Goal: Information Seeking & Learning: Learn about a topic

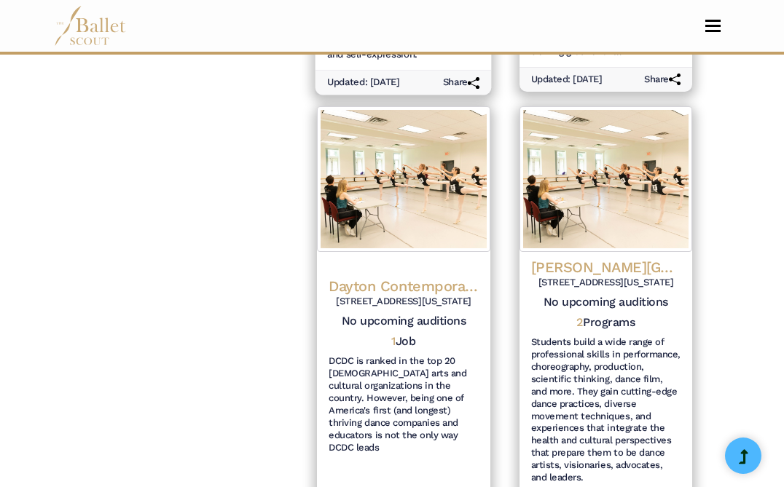
scroll to position [1055, 0]
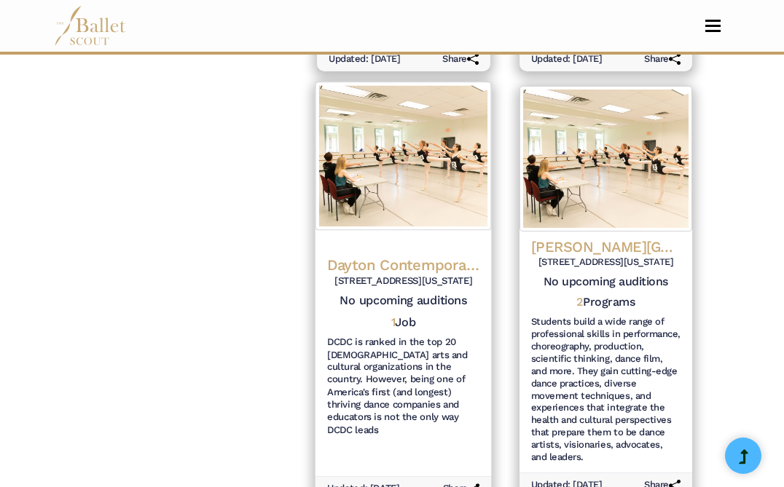
click at [375, 256] on h4 "Dayton Contemporary Dance Company (DCDC)" at bounding box center [403, 266] width 152 height 20
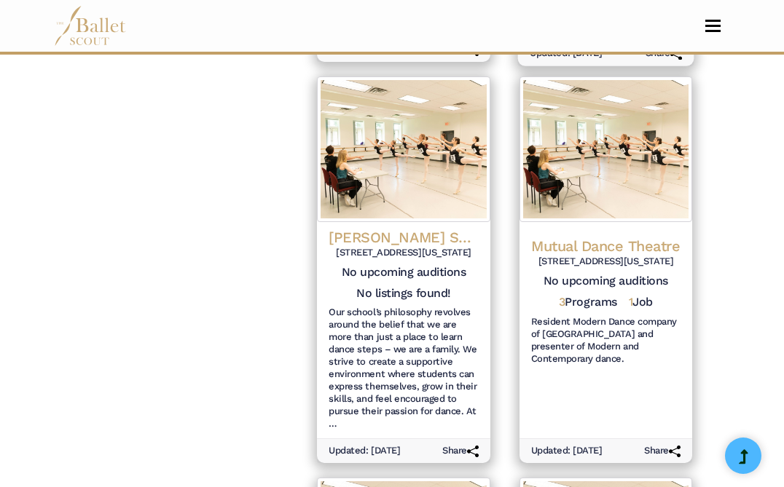
scroll to position [1491, 0]
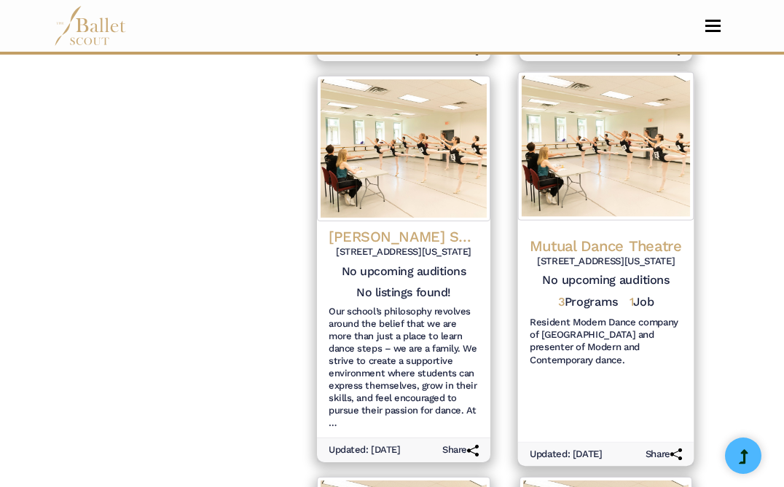
click at [551, 236] on h4 "Mutual Dance Theatre" at bounding box center [606, 246] width 152 height 20
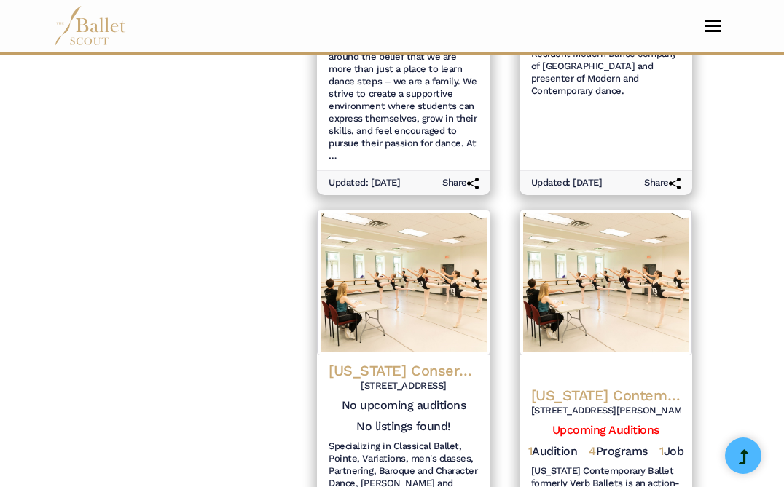
scroll to position [1866, 0]
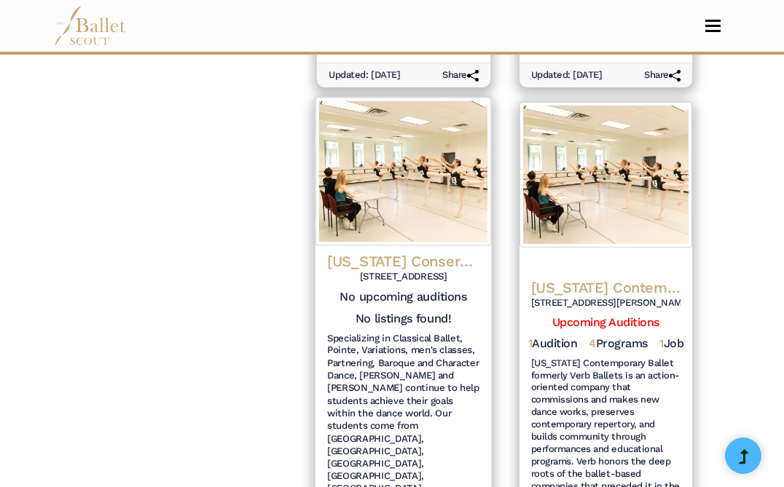
click at [359, 266] on h4 "Ohio Conservatory of Ballet" at bounding box center [403, 262] width 152 height 20
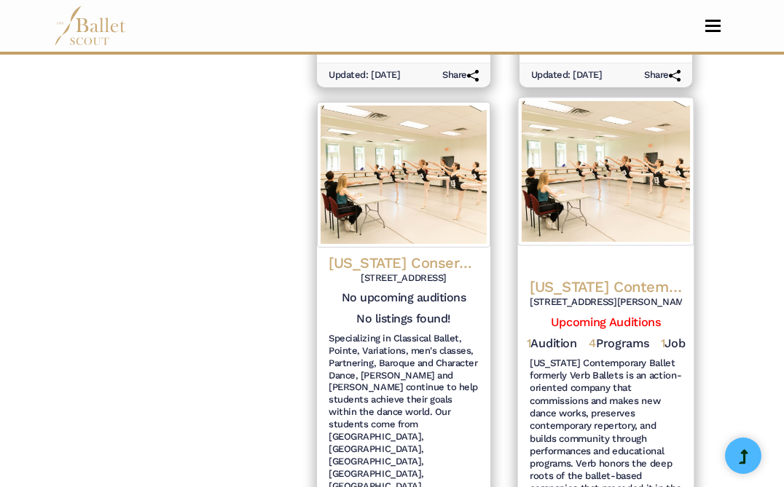
click at [601, 278] on h4 "Ohio Contemporary Ballet (OCB)" at bounding box center [606, 288] width 152 height 20
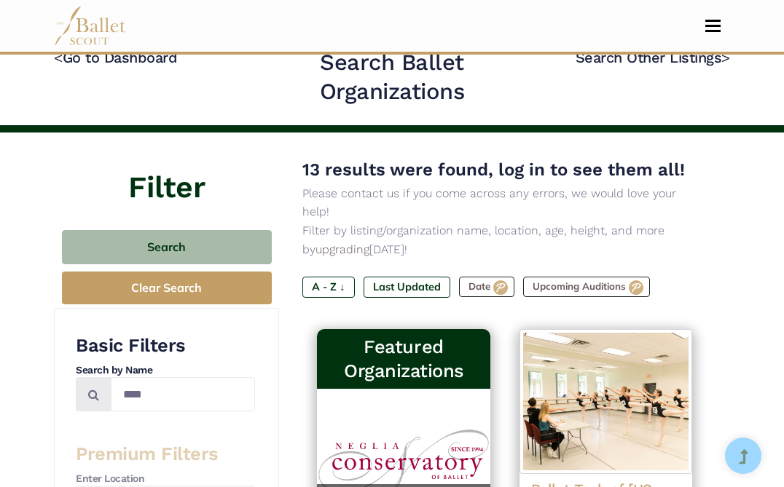
scroll to position [0, 0]
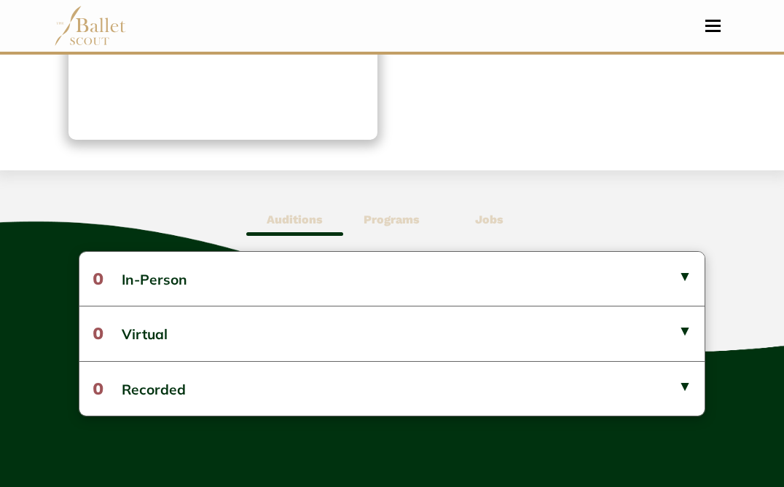
scroll to position [290, 0]
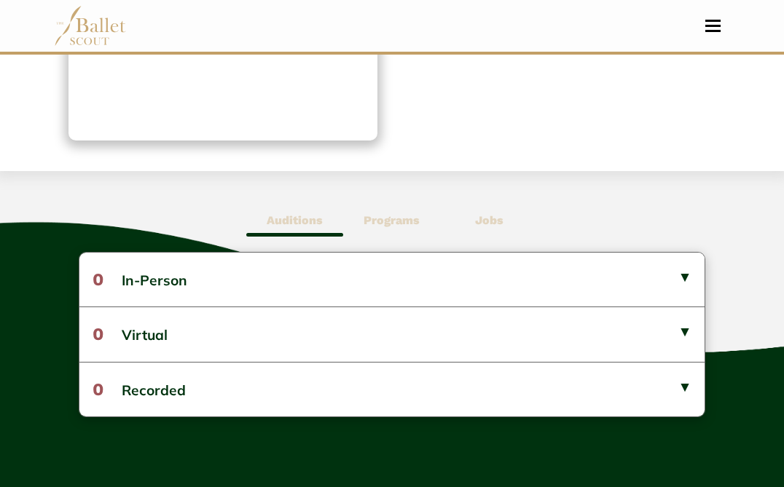
click at [465, 215] on span "Jobs" at bounding box center [489, 221] width 97 height 34
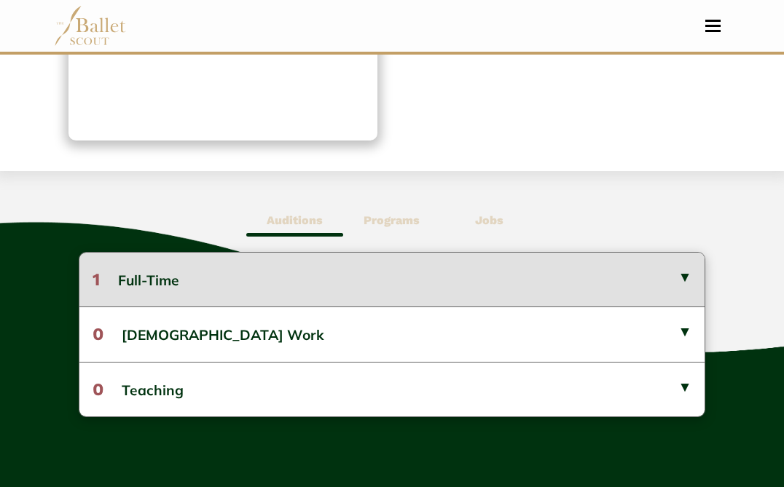
click at [450, 264] on button "1 Full-Time" at bounding box center [392, 280] width 626 height 54
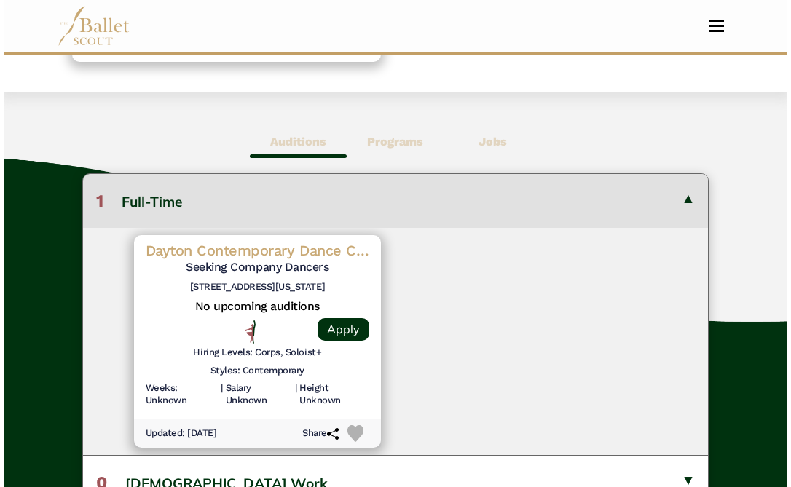
scroll to position [373, 0]
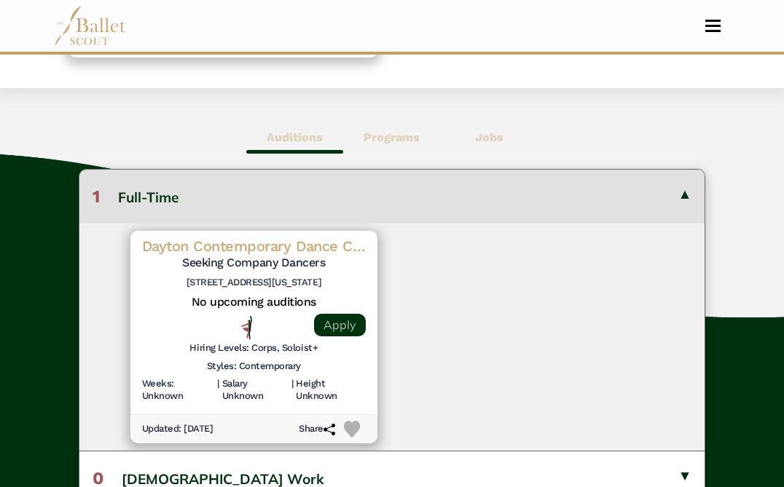
click at [350, 334] on link "Apply" at bounding box center [340, 325] width 52 height 23
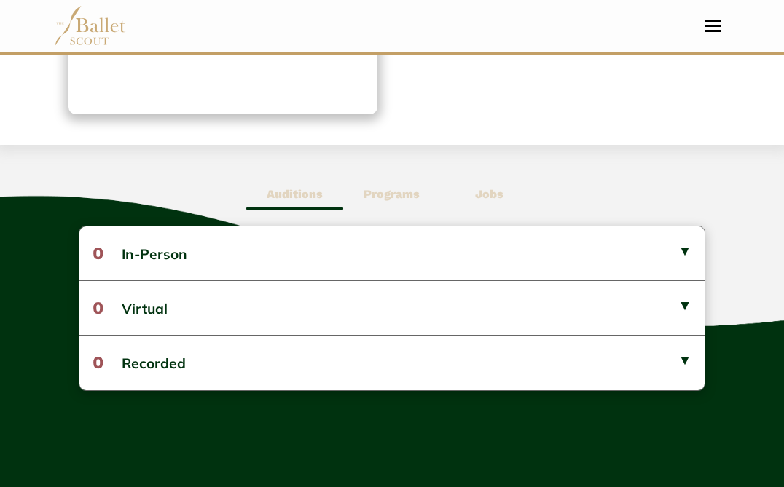
scroll to position [287, 0]
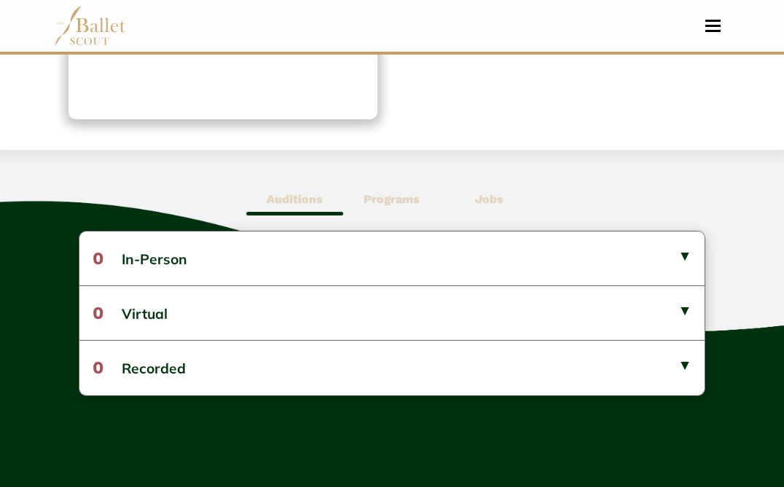
click at [406, 197] on b "Programs" at bounding box center [391, 199] width 56 height 14
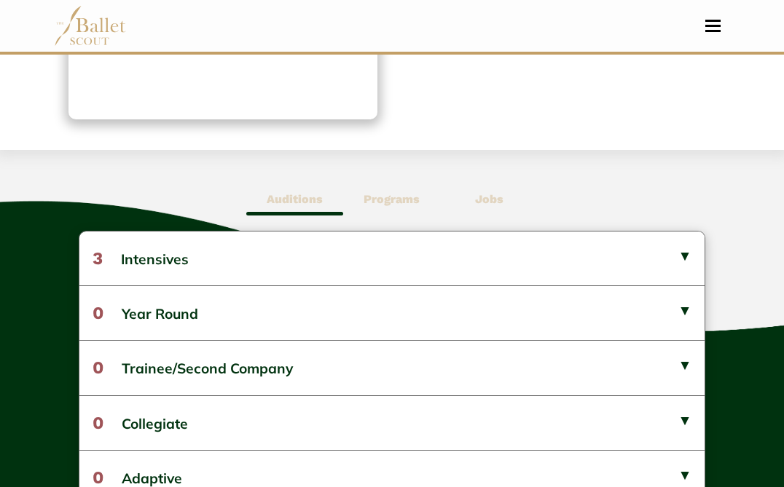
click at [465, 200] on span "Jobs" at bounding box center [489, 200] width 97 height 34
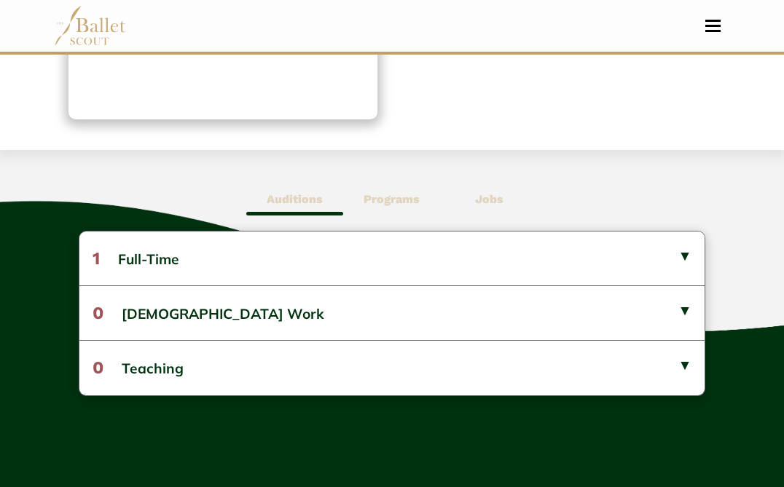
click at [388, 205] on b "Programs" at bounding box center [391, 199] width 56 height 14
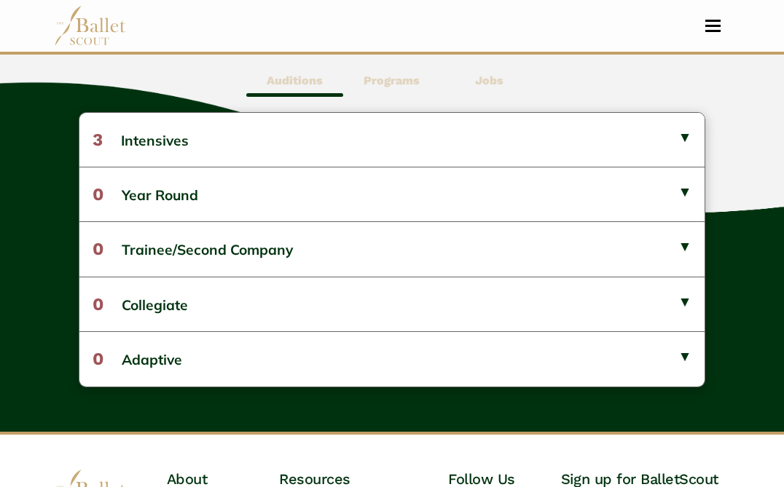
scroll to position [406, 0]
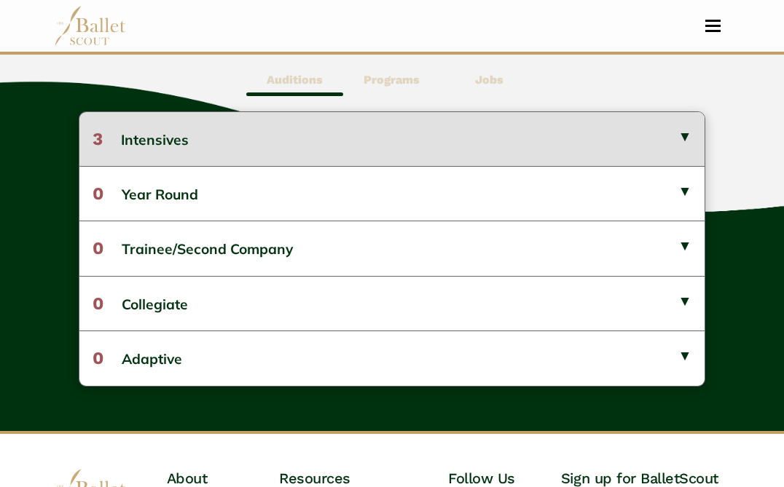
click at [408, 129] on button "3 Intensives" at bounding box center [392, 139] width 626 height 54
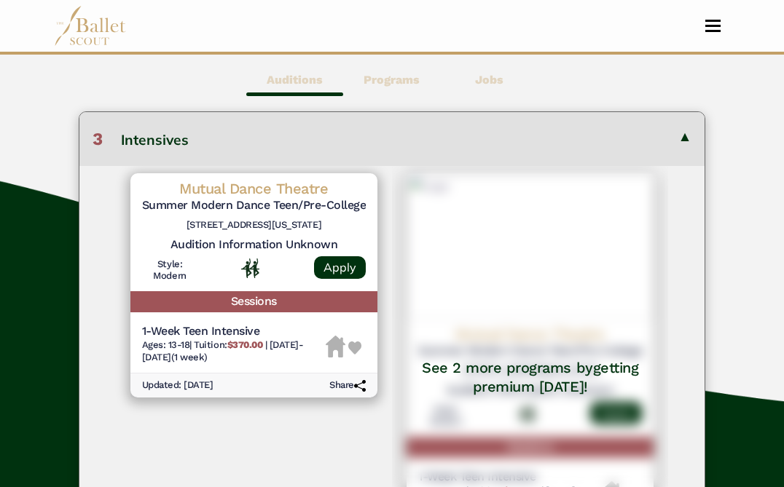
scroll to position [245, 0]
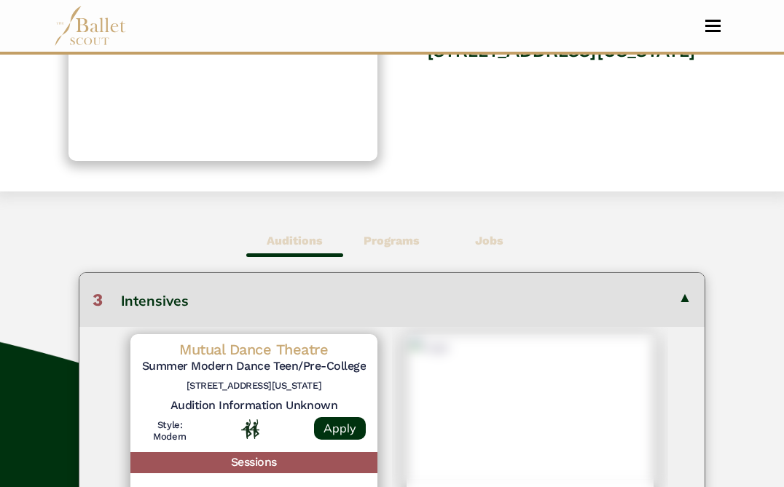
click at [484, 253] on span "Jobs" at bounding box center [489, 241] width 97 height 34
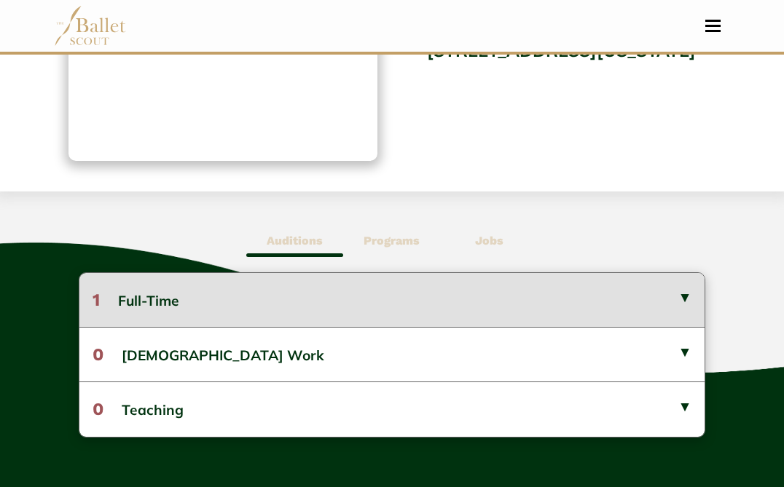
click at [473, 304] on button "1 Full-Time" at bounding box center [392, 300] width 626 height 54
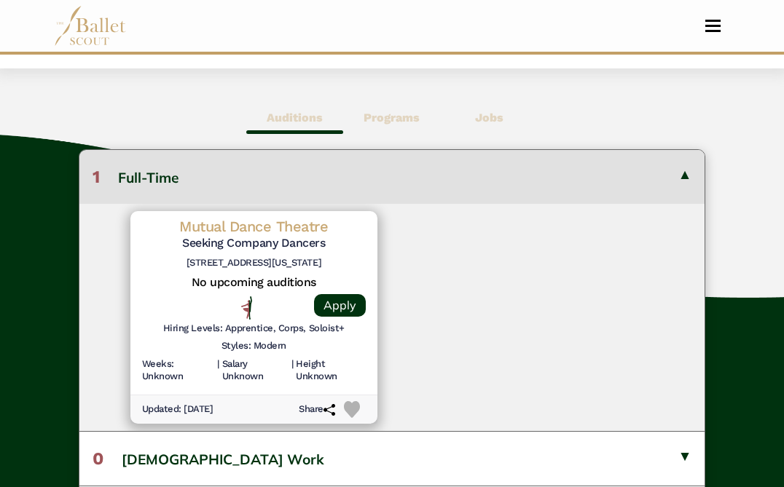
scroll to position [374, 0]
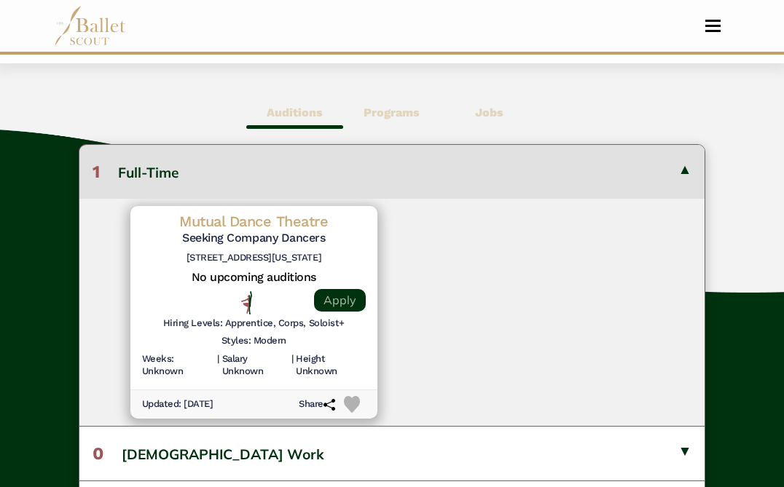
click at [345, 311] on link "Apply" at bounding box center [340, 300] width 52 height 23
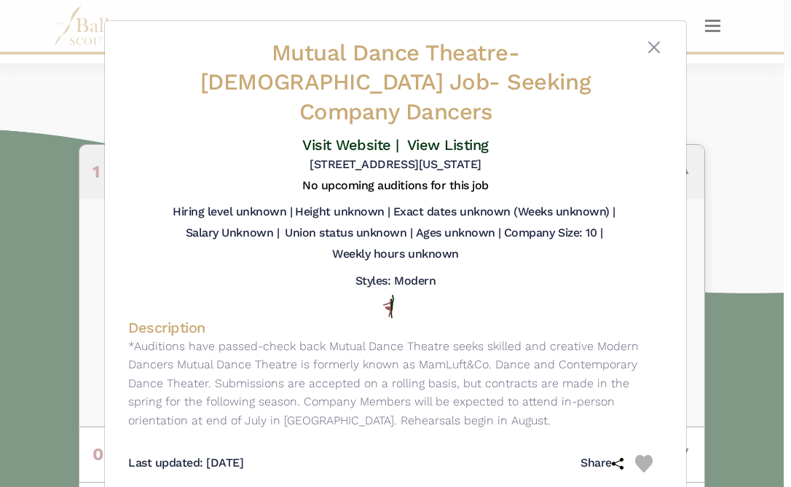
click at [375, 157] on h5 "8222 Monon Ave, Cincinnati, OH, United States, Ohio" at bounding box center [396, 164] width 172 height 15
drag, startPoint x: 251, startPoint y: 134, endPoint x: 565, endPoint y: 142, distance: 314.0
click at [565, 157] on div "8222 Monon Ave, Cincinnati, OH, United States, Ohio" at bounding box center [395, 167] width 535 height 21
copy h5 "8222 Monon Ave, Cincinnati, OH, United States, Ohio"
click at [657, 47] on button "Close" at bounding box center [653, 47] width 17 height 17
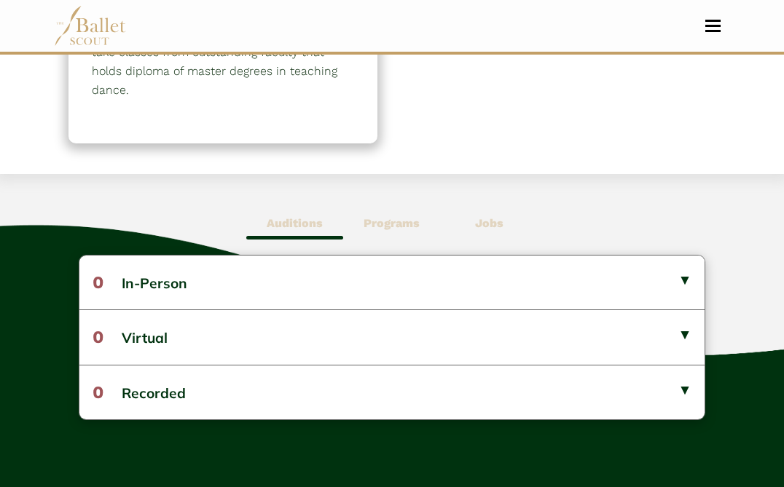
scroll to position [303, 0]
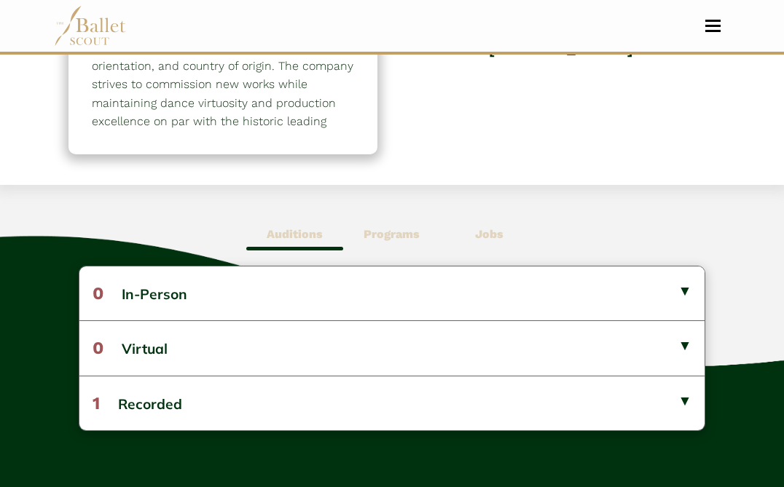
scroll to position [277, 0]
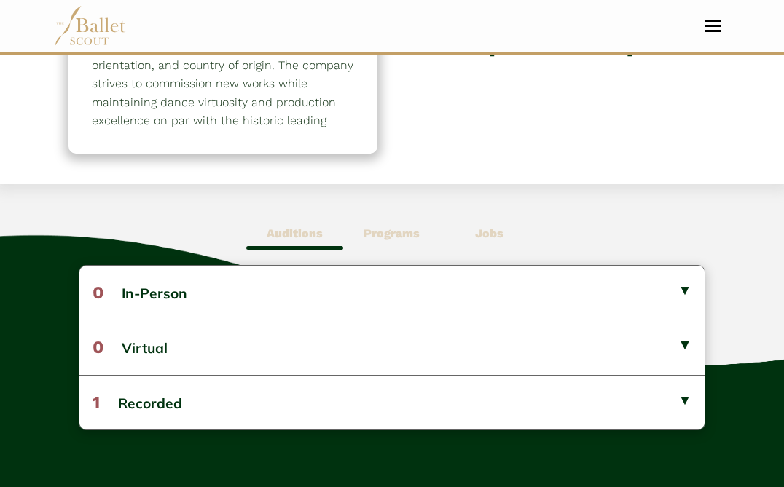
click at [385, 227] on b "Programs" at bounding box center [391, 234] width 56 height 14
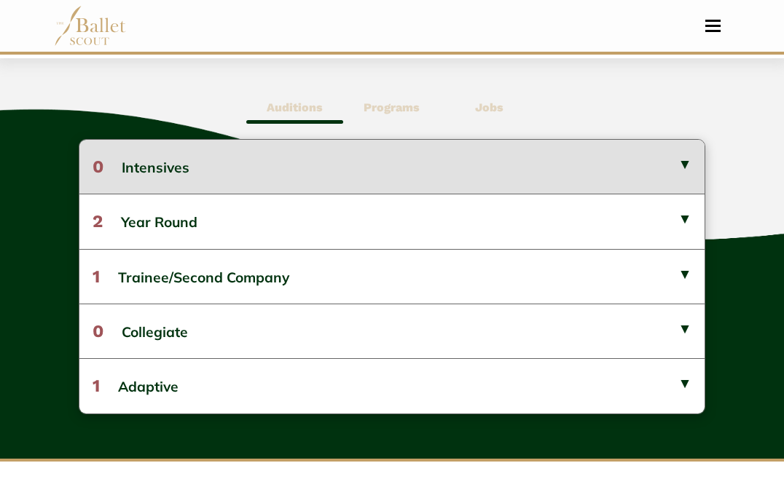
scroll to position [404, 0]
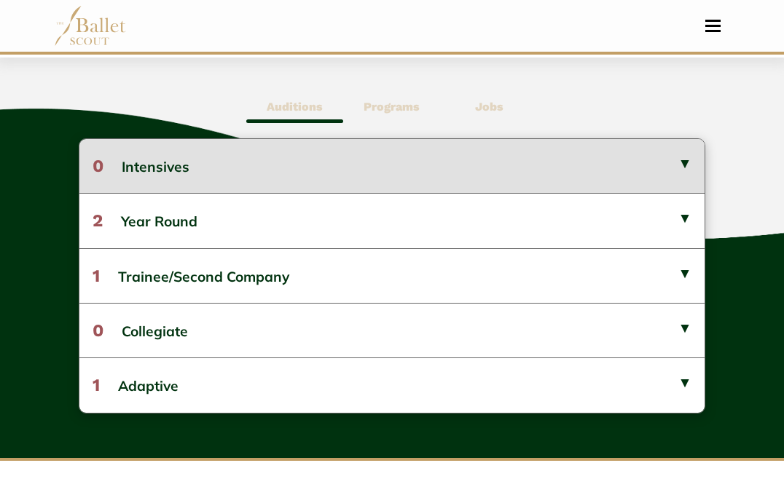
click at [337, 264] on button "1 Trainee/Second Company" at bounding box center [392, 275] width 626 height 55
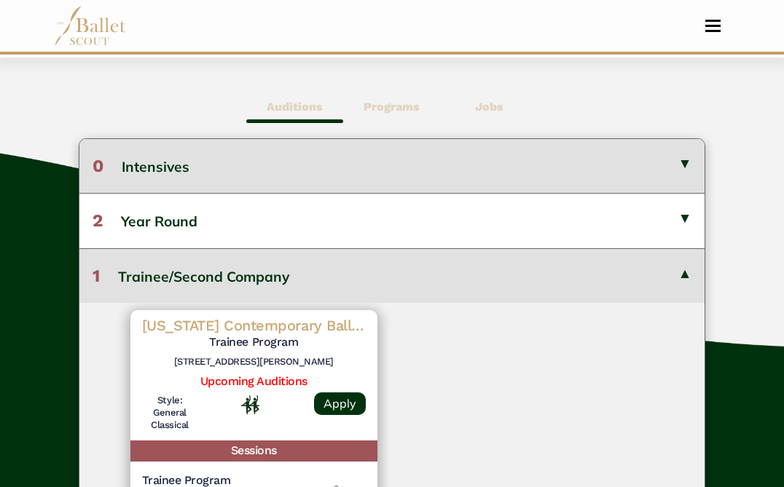
click at [337, 264] on button "1 Trainee/Second Company" at bounding box center [392, 275] width 626 height 55
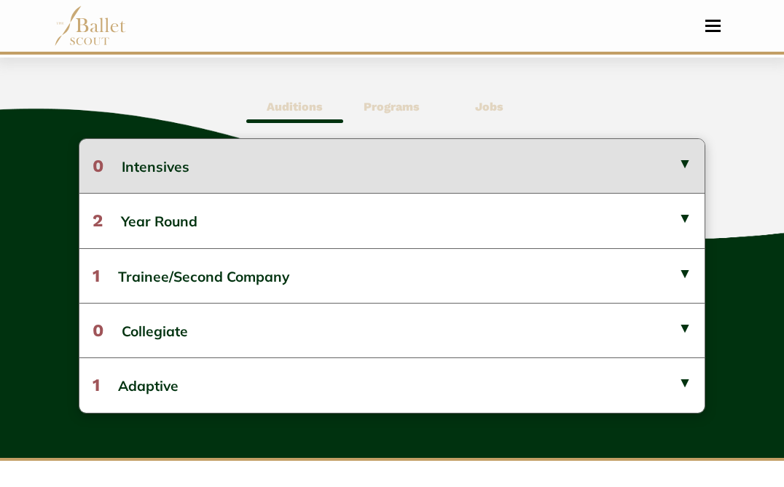
click at [337, 264] on button "1 Trainee/Second Company" at bounding box center [392, 275] width 626 height 55
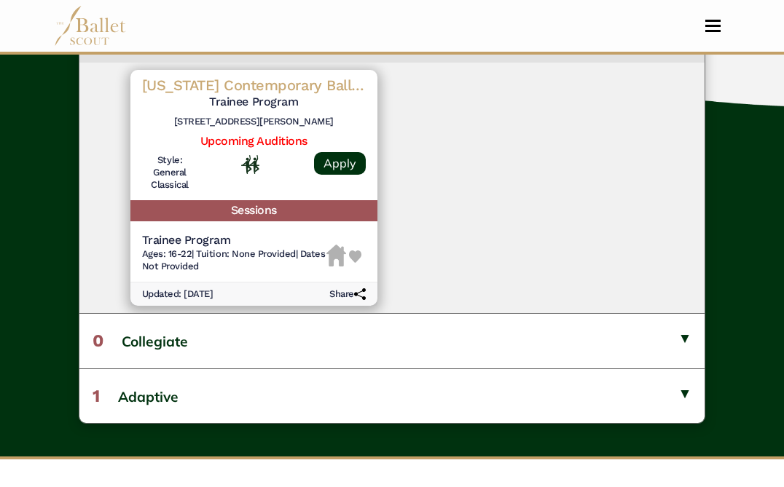
scroll to position [661, 0]
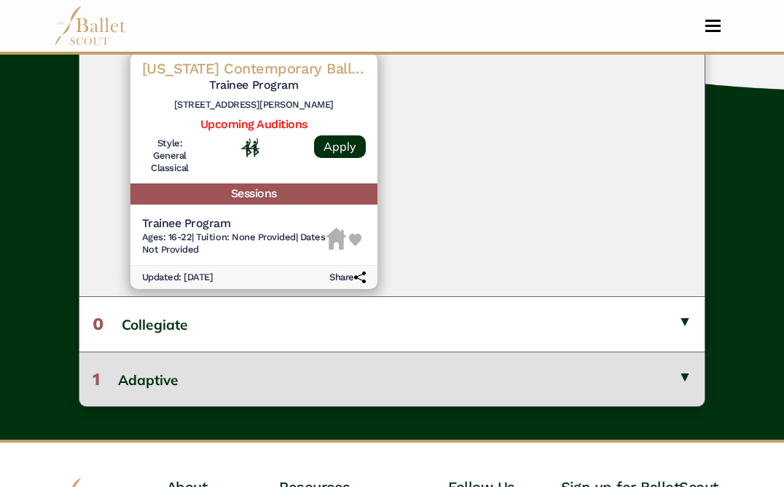
click at [313, 366] on button "1 Adaptive" at bounding box center [392, 379] width 626 height 55
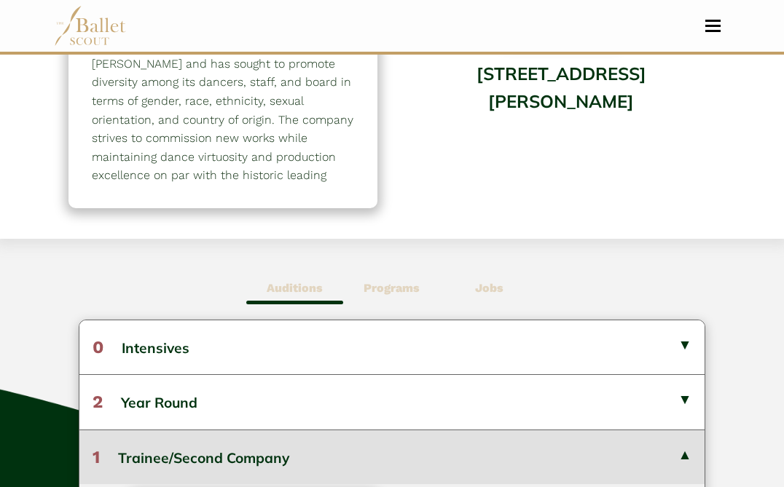
scroll to position [221, 0]
click at [498, 282] on b "Jobs" at bounding box center [489, 289] width 28 height 14
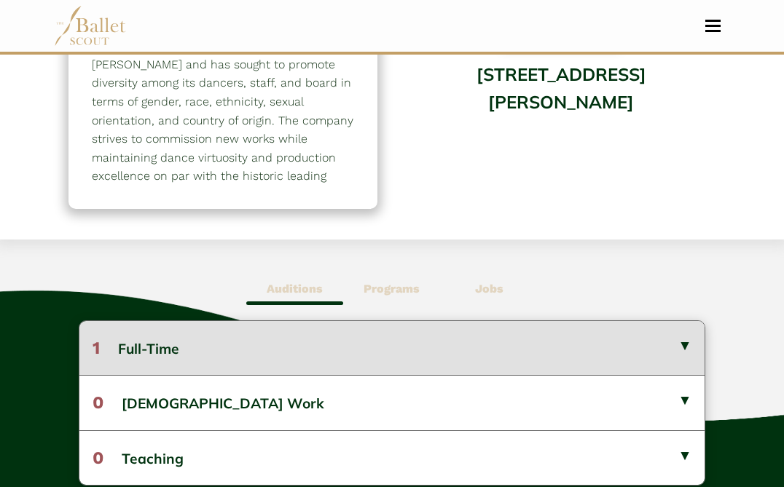
click at [424, 323] on button "1 Full-Time" at bounding box center [392, 348] width 626 height 54
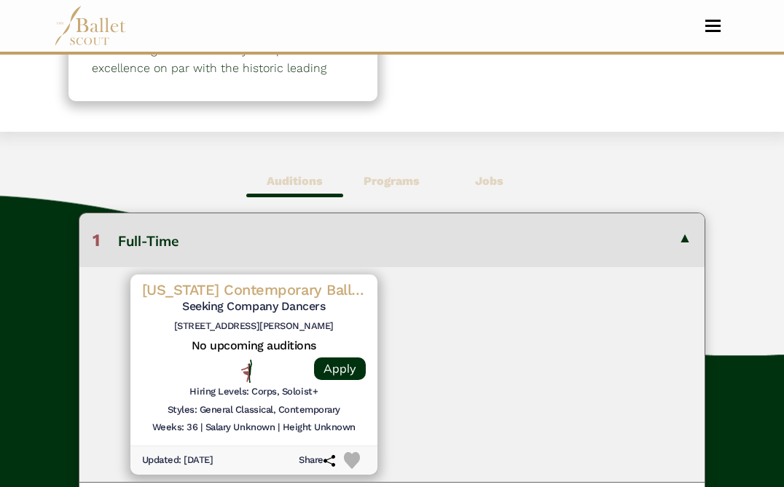
scroll to position [330, 0]
drag, startPoint x: 340, startPoint y: 302, endPoint x: 159, endPoint y: 299, distance: 181.4
click at [159, 320] on h6 "[STREET_ADDRESS][PERSON_NAME]" at bounding box center [254, 326] width 224 height 12
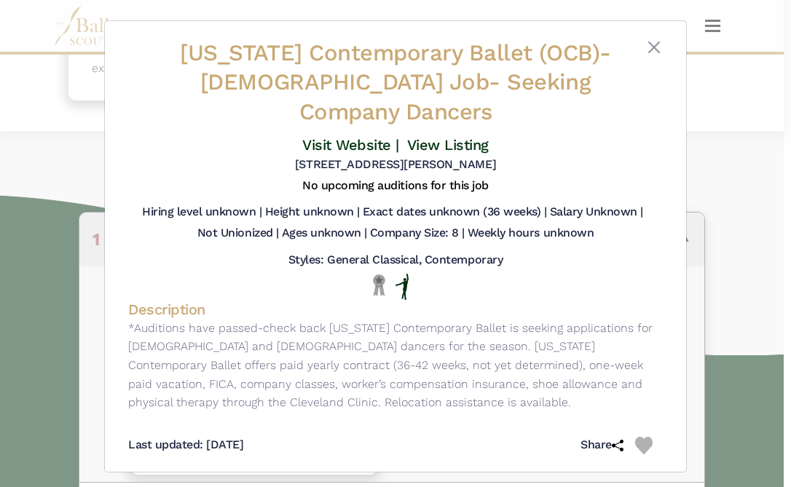
drag, startPoint x: 510, startPoint y: 135, endPoint x: 289, endPoint y: 134, distance: 220.7
click at [289, 157] on div "[STREET_ADDRESS][PERSON_NAME]" at bounding box center [395, 167] width 535 height 21
copy h5 "[STREET_ADDRESS][PERSON_NAME]"
click at [657, 51] on button "Close" at bounding box center [653, 47] width 17 height 17
